Goal: Task Accomplishment & Management: Use online tool/utility

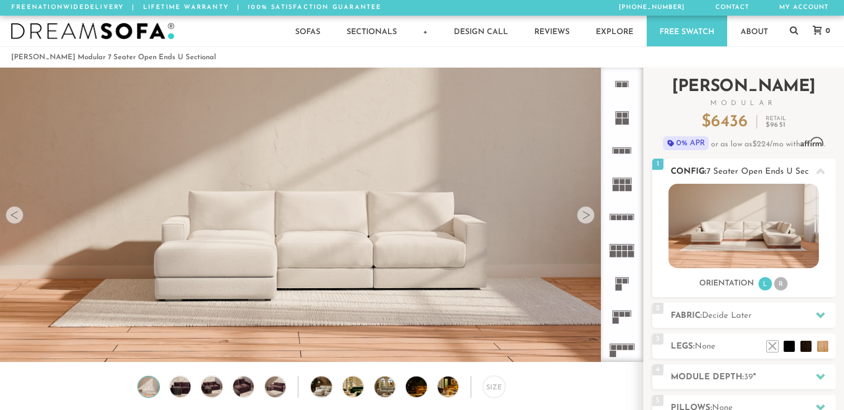
click at [780, 283] on li "R" at bounding box center [781, 283] width 13 height 13
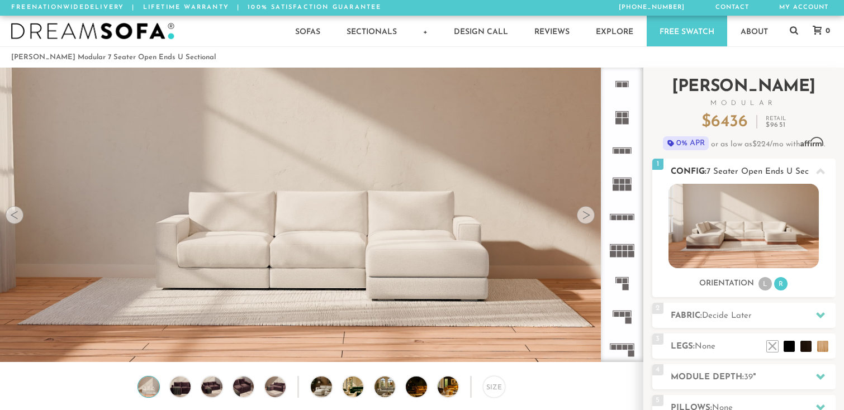
click at [762, 287] on li "L" at bounding box center [765, 283] width 13 height 13
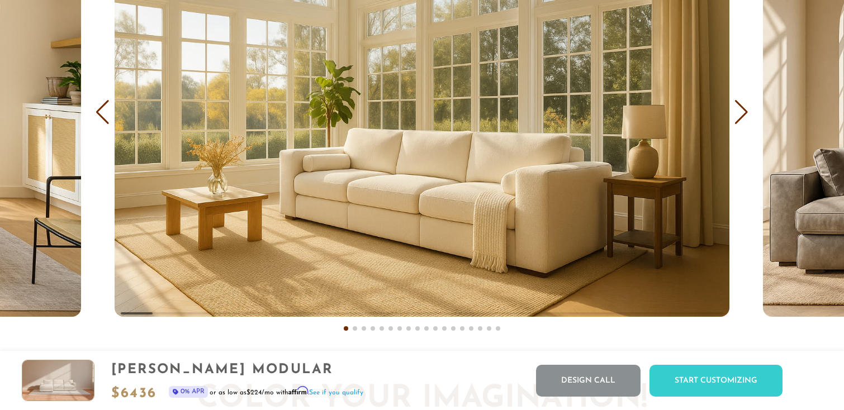
scroll to position [6752, 0]
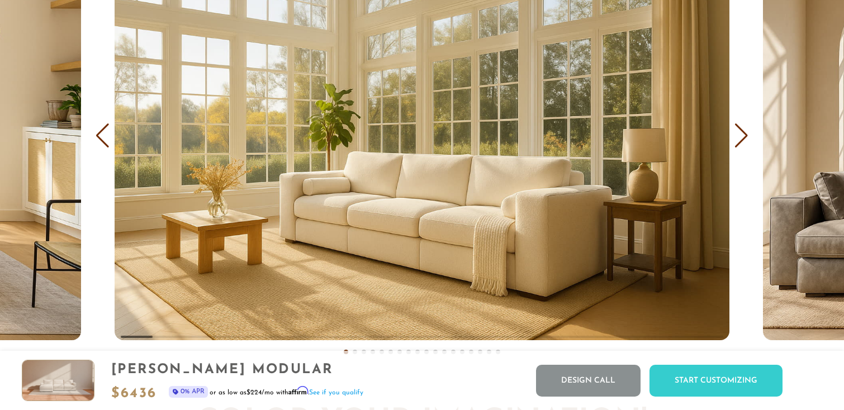
click at [748, 141] on div "Next slide" at bounding box center [741, 136] width 15 height 25
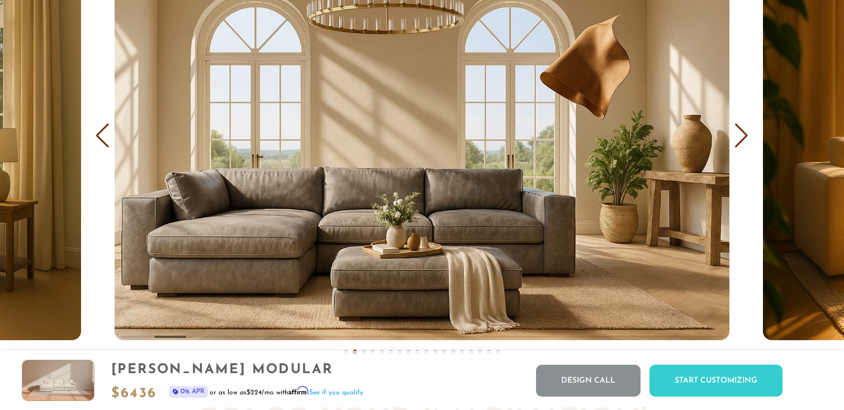
click at [747, 141] on div "Next slide" at bounding box center [741, 136] width 15 height 25
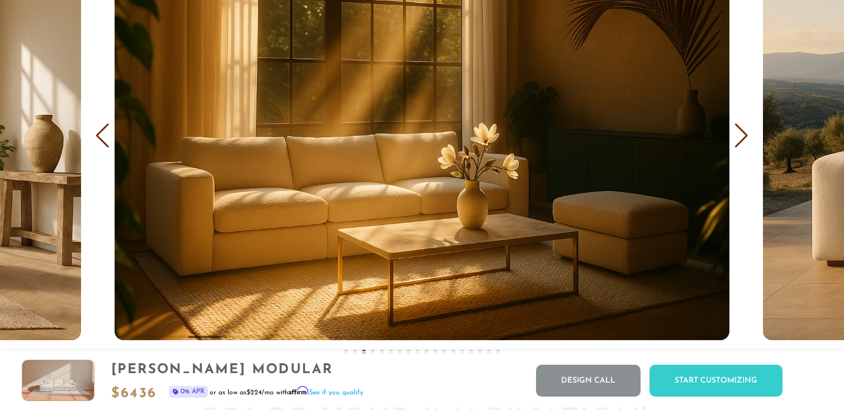
click at [747, 141] on div "Next slide" at bounding box center [741, 136] width 15 height 25
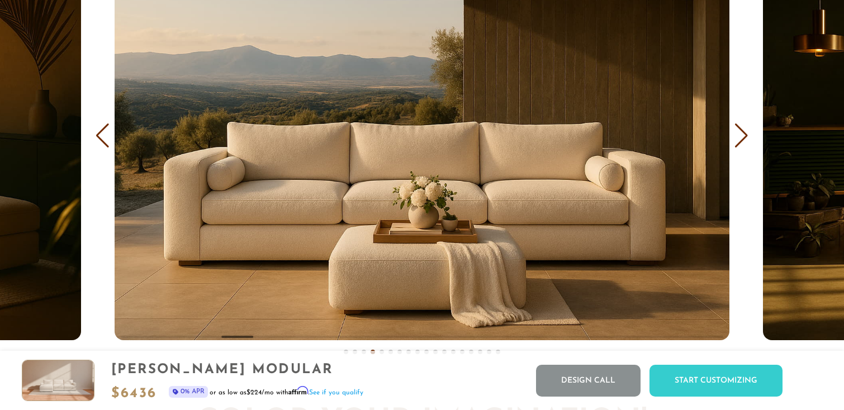
click at [747, 141] on div "Next slide" at bounding box center [741, 136] width 15 height 25
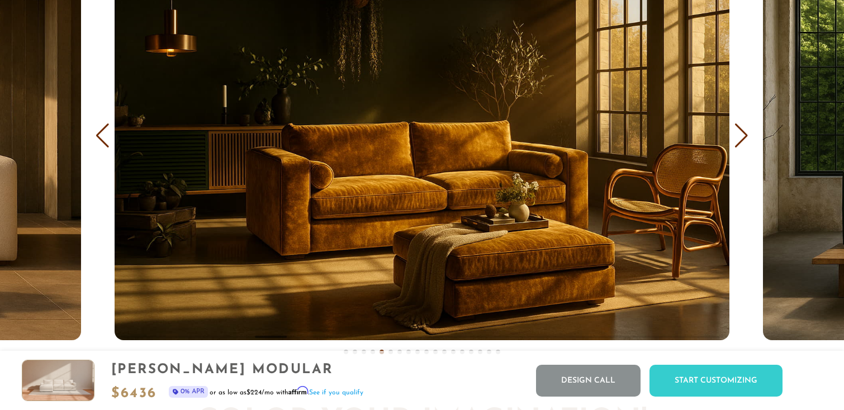
click at [747, 141] on div "Next slide" at bounding box center [741, 136] width 15 height 25
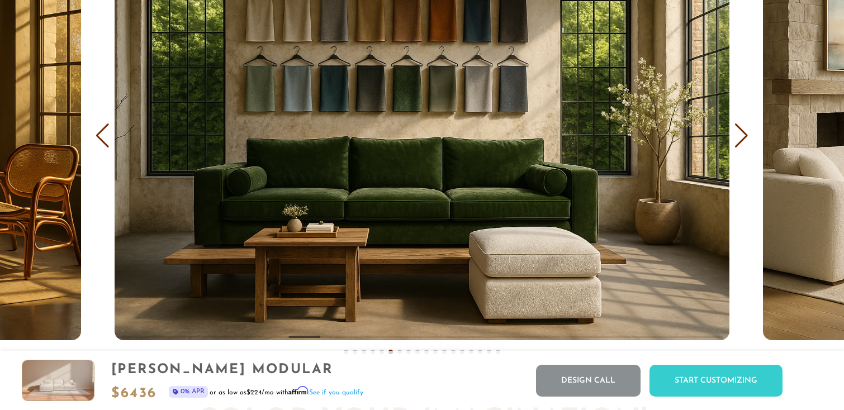
click at [747, 141] on div "Next slide" at bounding box center [741, 136] width 15 height 25
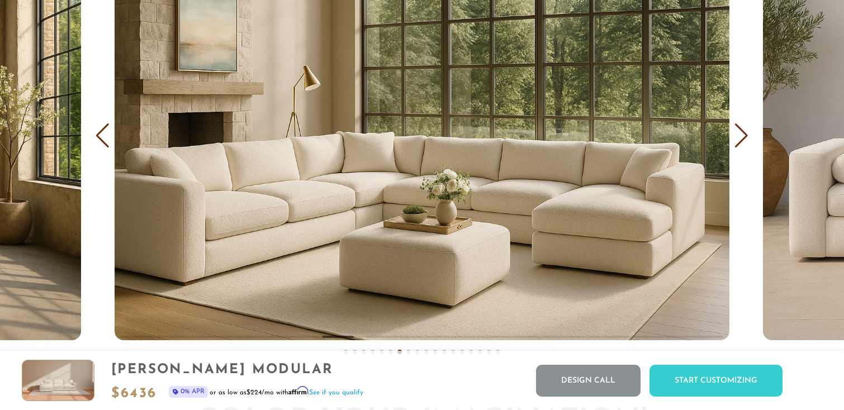
click at [748, 142] on div "Next slide" at bounding box center [741, 136] width 15 height 25
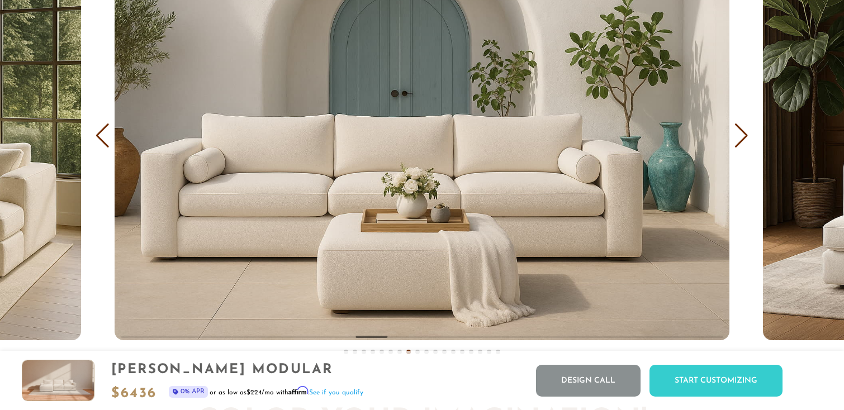
click at [111, 141] on div "COVER IT: DreamThread Choose Your Fabric, Paint Your Story. Every shade, every …" at bounding box center [422, 89] width 844 height 570
click at [98, 140] on div "Previous slide" at bounding box center [102, 136] width 15 height 25
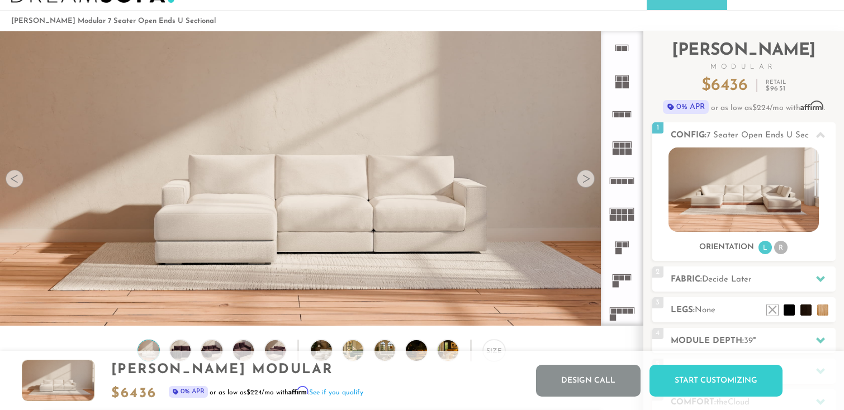
scroll to position [0, 0]
